Goal: Task Accomplishment & Management: Manage account settings

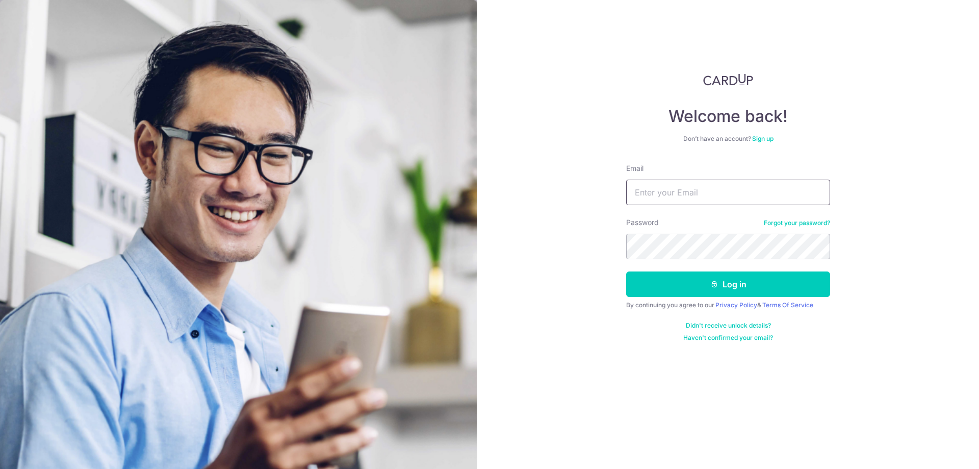
click at [690, 194] on input "Email" at bounding box center [728, 193] width 204 height 26
click at [694, 196] on input "benjaminphuak@gmail.com" at bounding box center [728, 193] width 204 height 26
type input "[EMAIL_ADDRESS][DOMAIN_NAME]"
click at [626, 271] on button "Log in" at bounding box center [728, 284] width 204 height 26
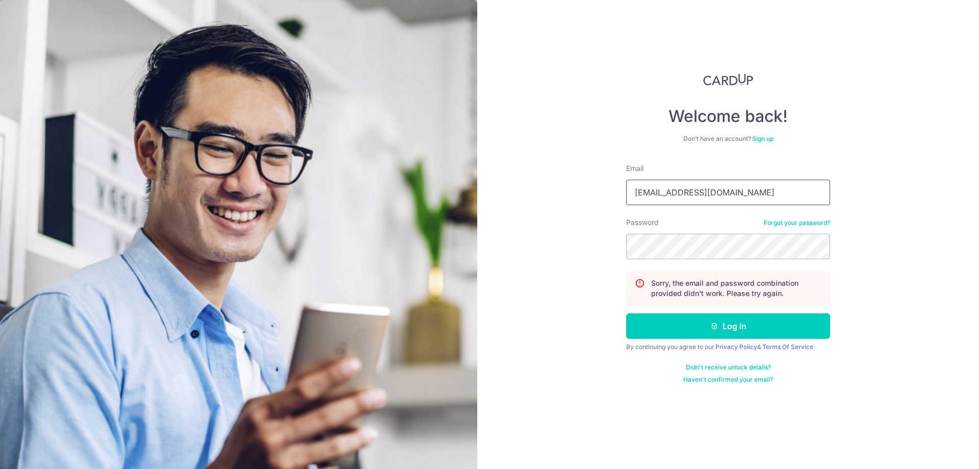
click at [697, 194] on input "benjaminphuak@gmail.com" at bounding box center [728, 193] width 204 height 26
type input "[EMAIL_ADDRESS][DOMAIN_NAME]"
click at [729, 193] on input "[EMAIL_ADDRESS][DOMAIN_NAME]" at bounding box center [728, 193] width 204 height 26
click at [729, 193] on input "benjaminphuakunlin@gmail.com" at bounding box center [728, 193] width 204 height 26
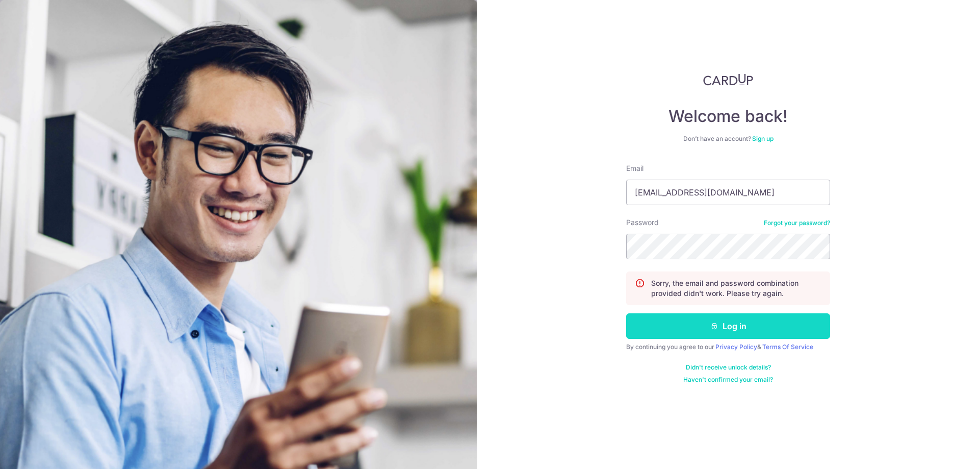
click at [732, 329] on button "Log in" at bounding box center [728, 326] width 204 height 26
type input "[EMAIL_ADDRESS][DOMAIN_NAME]"
click at [626, 313] on button "Log in" at bounding box center [728, 326] width 204 height 26
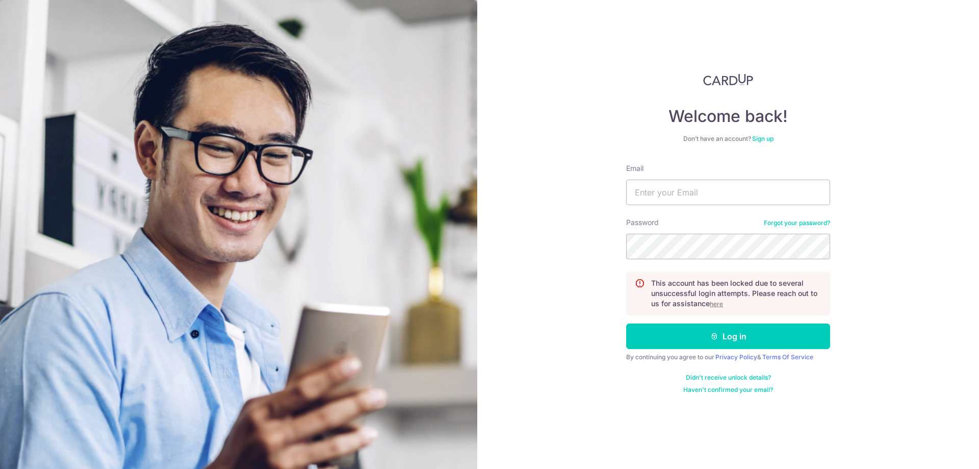
click at [780, 218] on div "Password Forgot your password?" at bounding box center [728, 238] width 204 height 42
click at [790, 223] on link "Forgot your password?" at bounding box center [797, 223] width 66 height 8
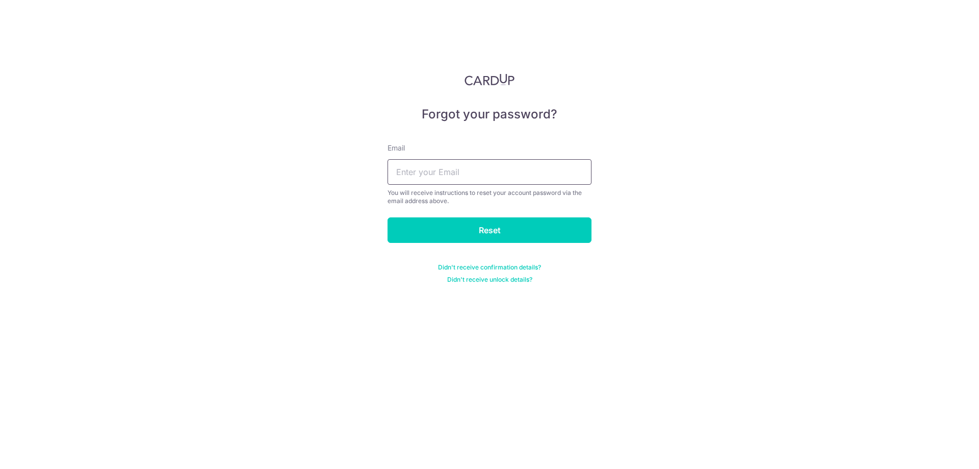
drag, startPoint x: 501, startPoint y: 193, endPoint x: 496, endPoint y: 172, distance: 22.0
click at [500, 193] on div "You will receive instructions to reset your account password via the email addr…" at bounding box center [490, 197] width 204 height 16
click at [496, 170] on input "text" at bounding box center [490, 172] width 204 height 26
paste input "benjaminphuakunlin@gmail.com"
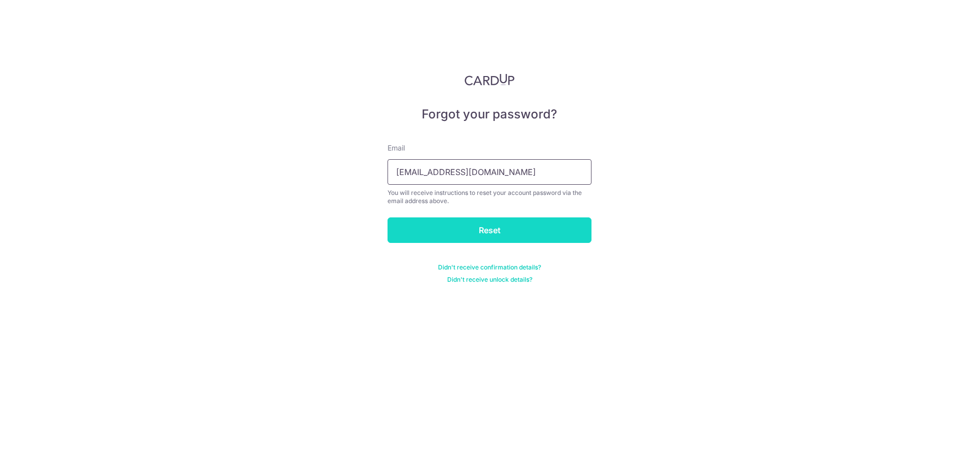
type input "benjaminphuakunlin@gmail.com"
click at [552, 226] on input "Reset" at bounding box center [490, 230] width 204 height 26
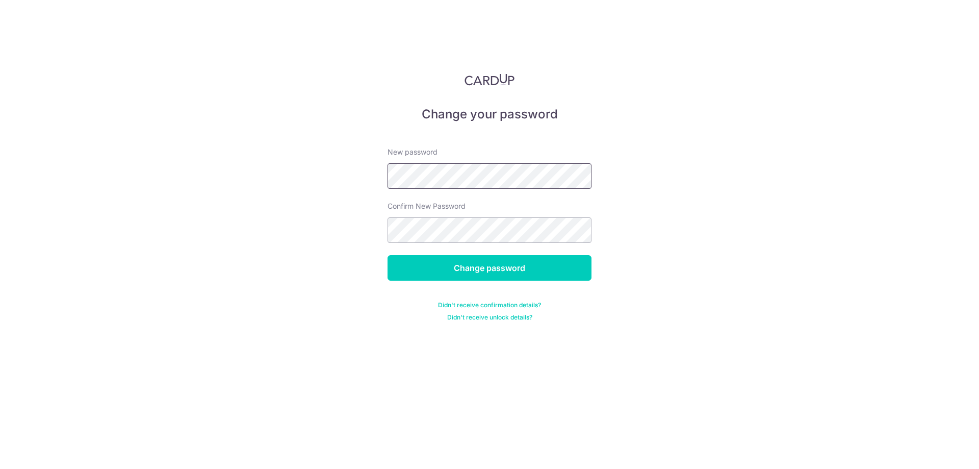
click at [322, 165] on div "Change your password New password Confirm New Password Change password Didn't r…" at bounding box center [489, 234] width 979 height 469
click at [388, 255] on input "Change password" at bounding box center [490, 268] width 204 height 26
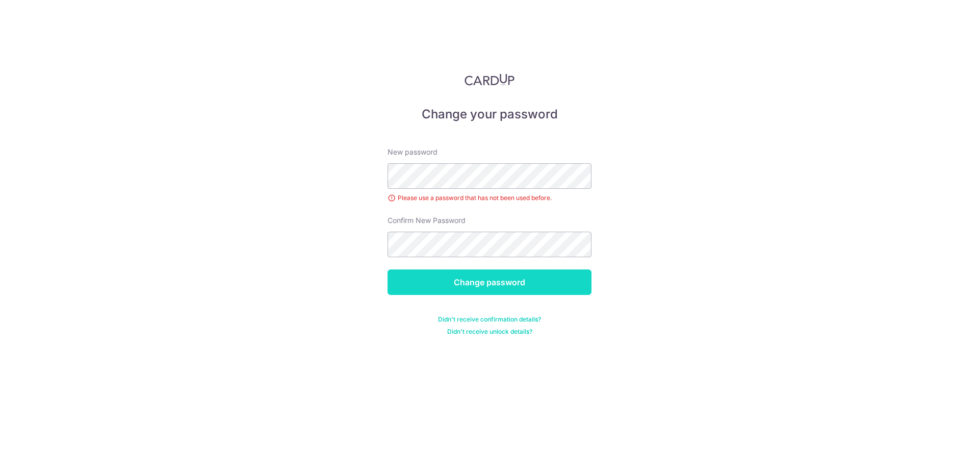
click at [521, 293] on input "Change password" at bounding box center [490, 282] width 204 height 26
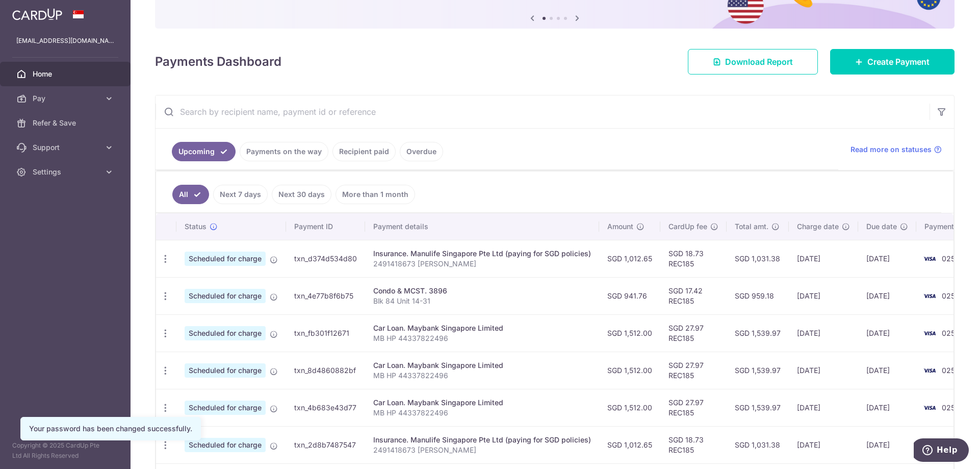
click at [363, 158] on link "Recipient paid" at bounding box center [364, 151] width 63 height 19
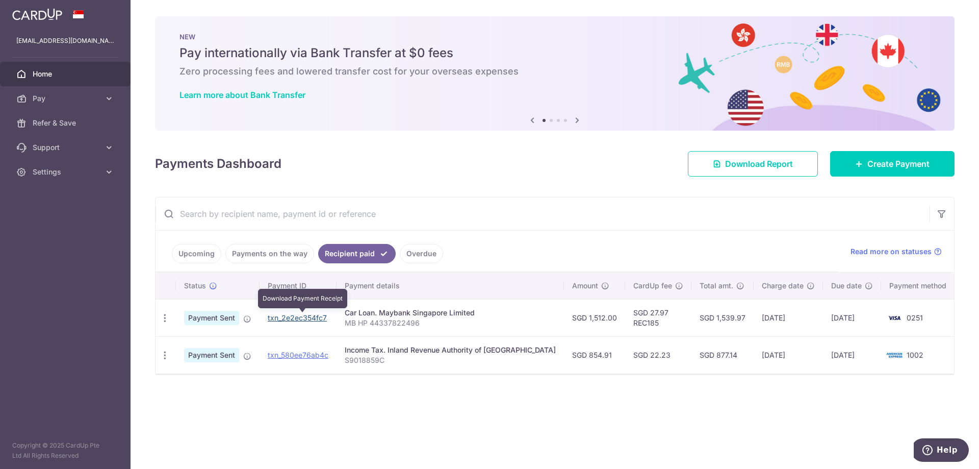
click at [314, 317] on link "txn_2e2ec354fc7" at bounding box center [297, 317] width 59 height 9
click at [303, 315] on link "txn_2e2ec354fc7" at bounding box center [297, 317] width 59 height 9
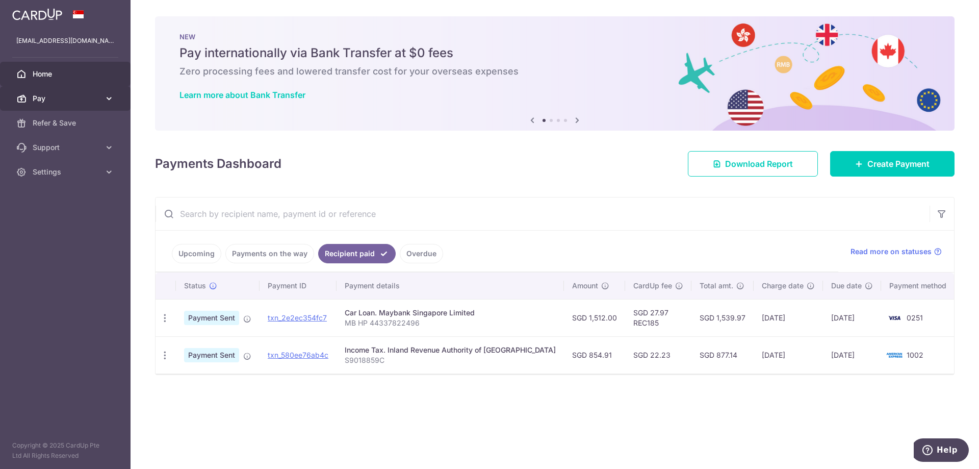
click at [93, 101] on span "Pay" at bounding box center [66, 98] width 67 height 10
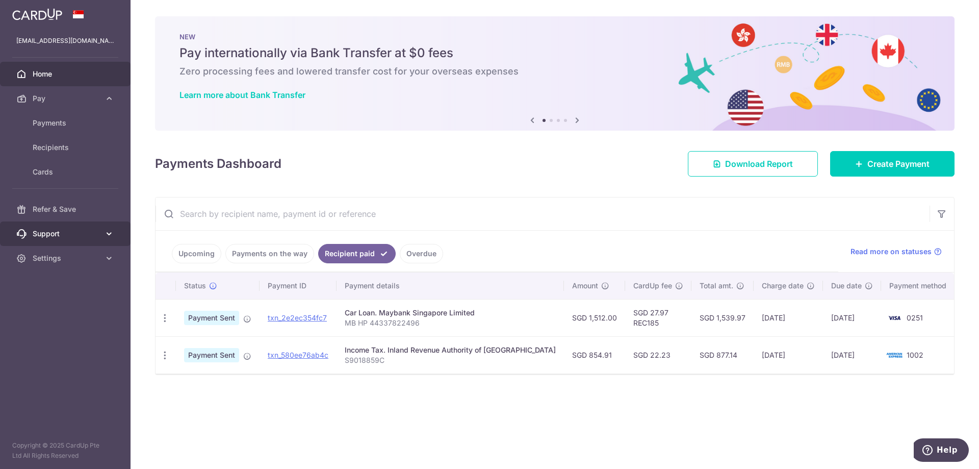
click at [88, 239] on link "Support" at bounding box center [65, 233] width 131 height 24
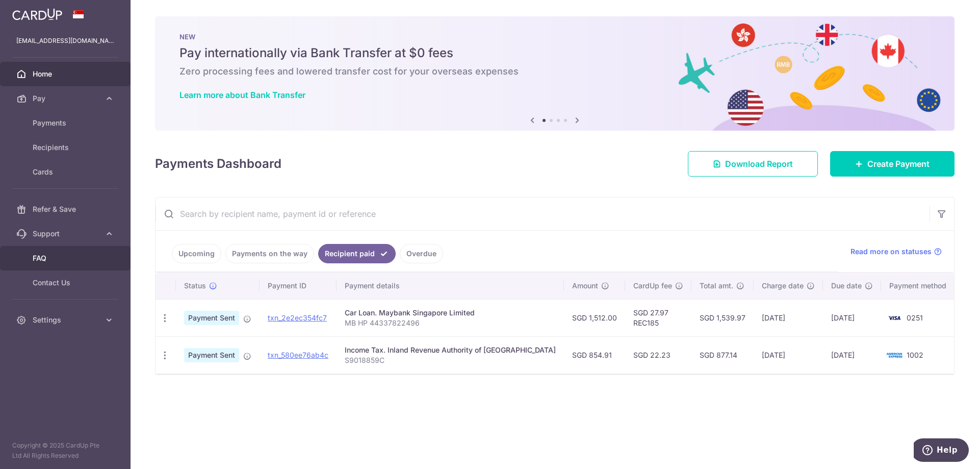
click at [60, 263] on link "FAQ" at bounding box center [65, 258] width 131 height 24
